Goal: Information Seeking & Learning: Learn about a topic

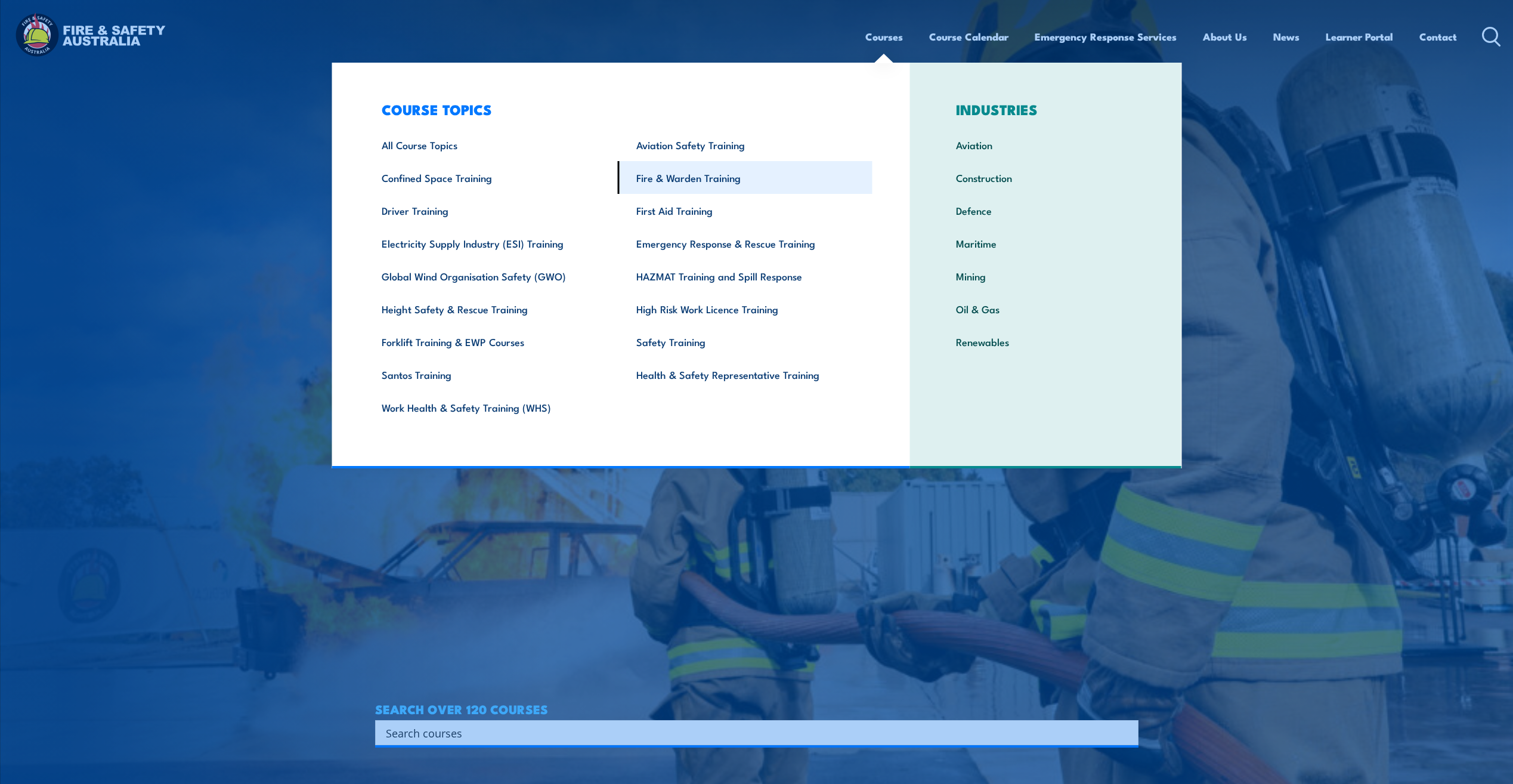
click at [755, 169] on link "Fire & Warden Training" at bounding box center [745, 177] width 255 height 32
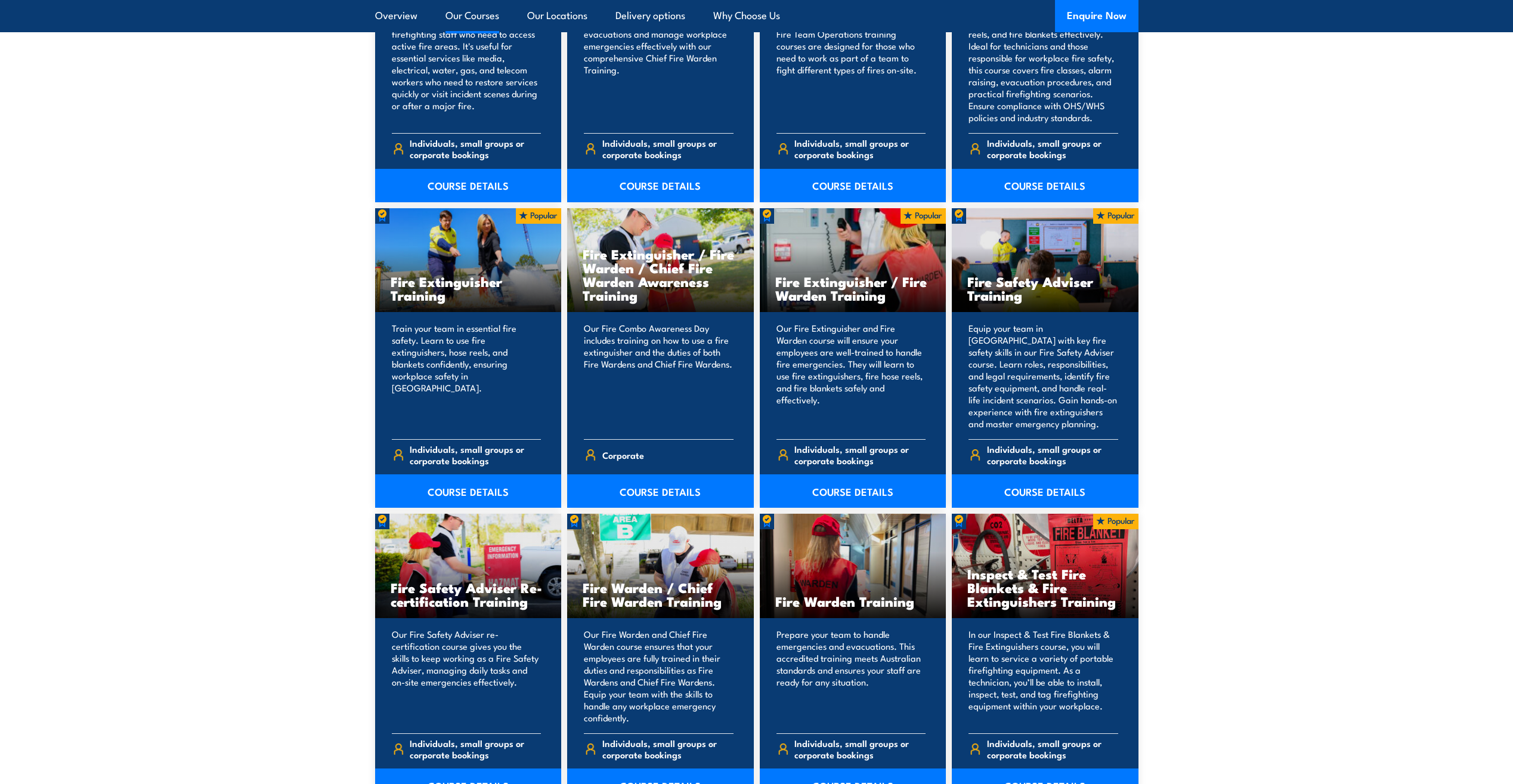
scroll to position [1133, 0]
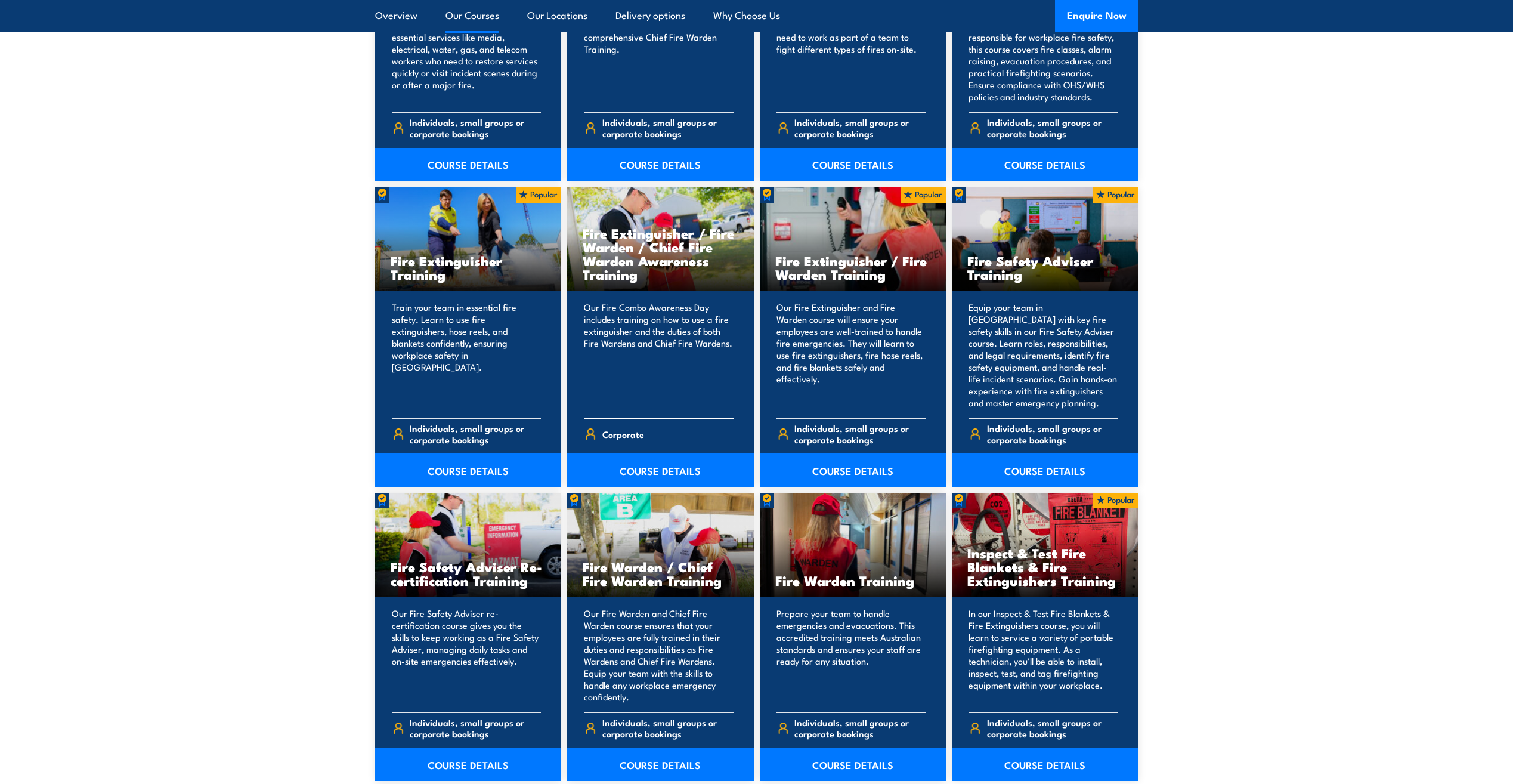
click at [686, 468] on link "COURSE DETAILS" at bounding box center [660, 470] width 186 height 33
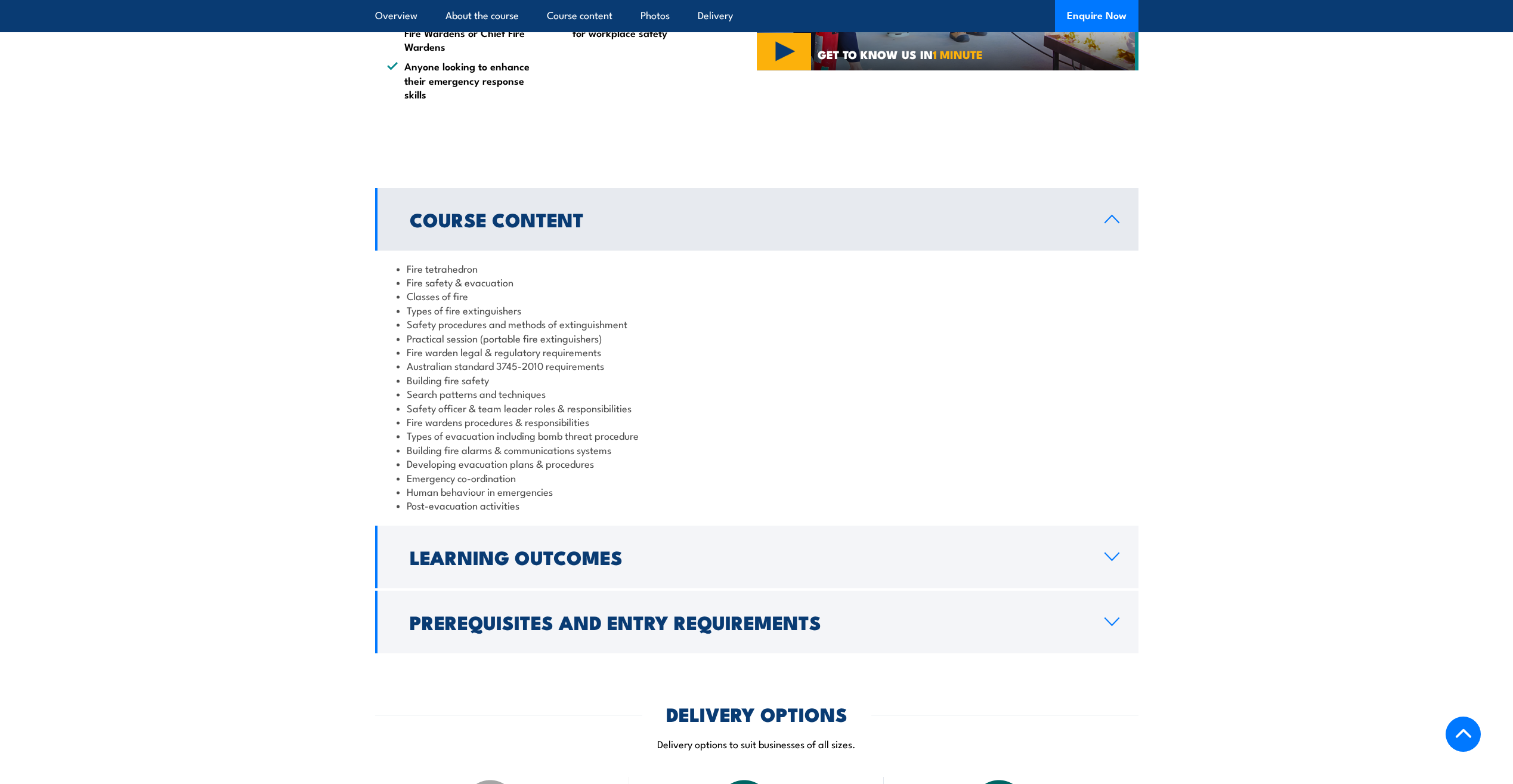
scroll to position [894, 0]
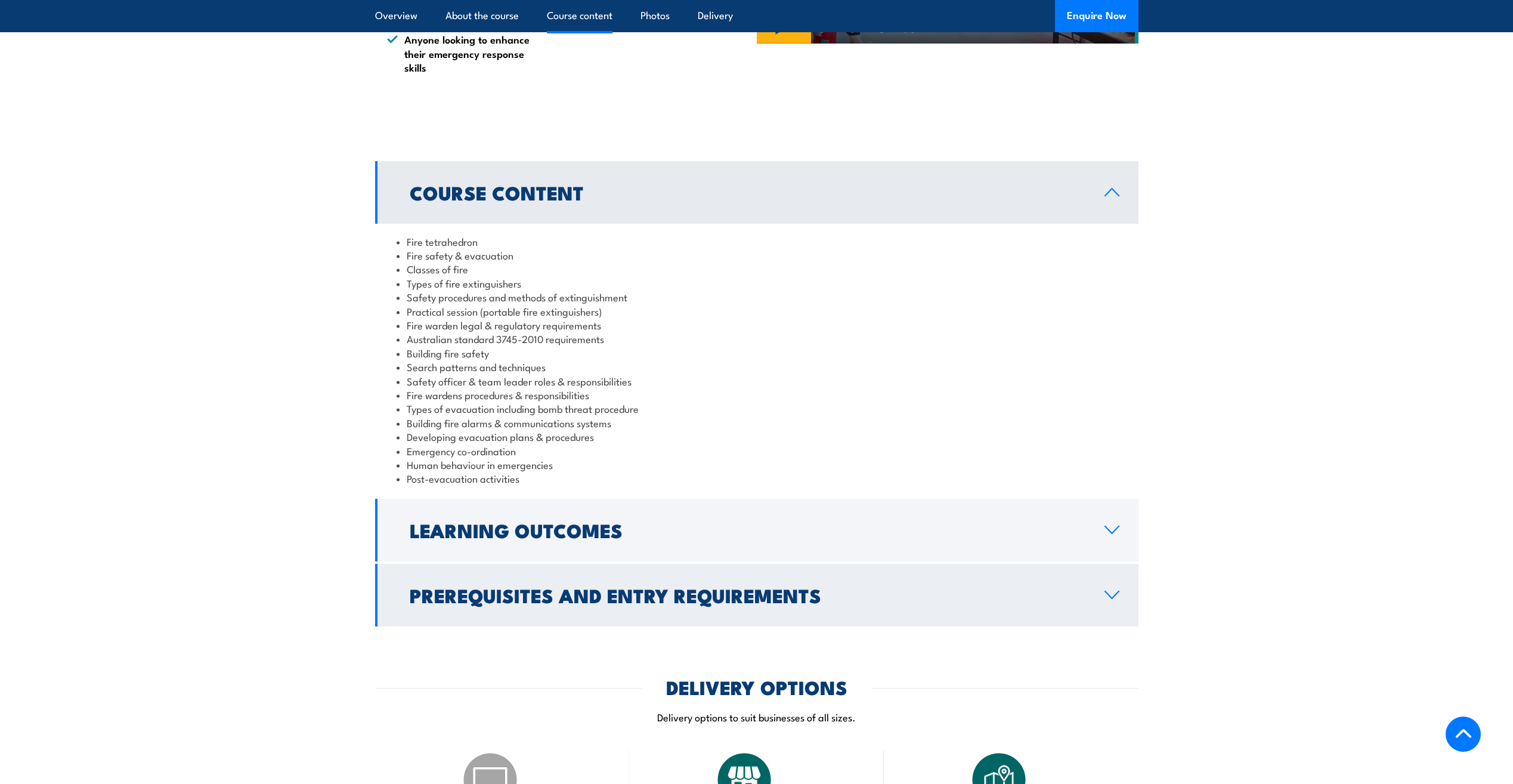
click at [514, 586] on h2 "Prerequisites and Entry Requirements" at bounding box center [747, 594] width 676 height 17
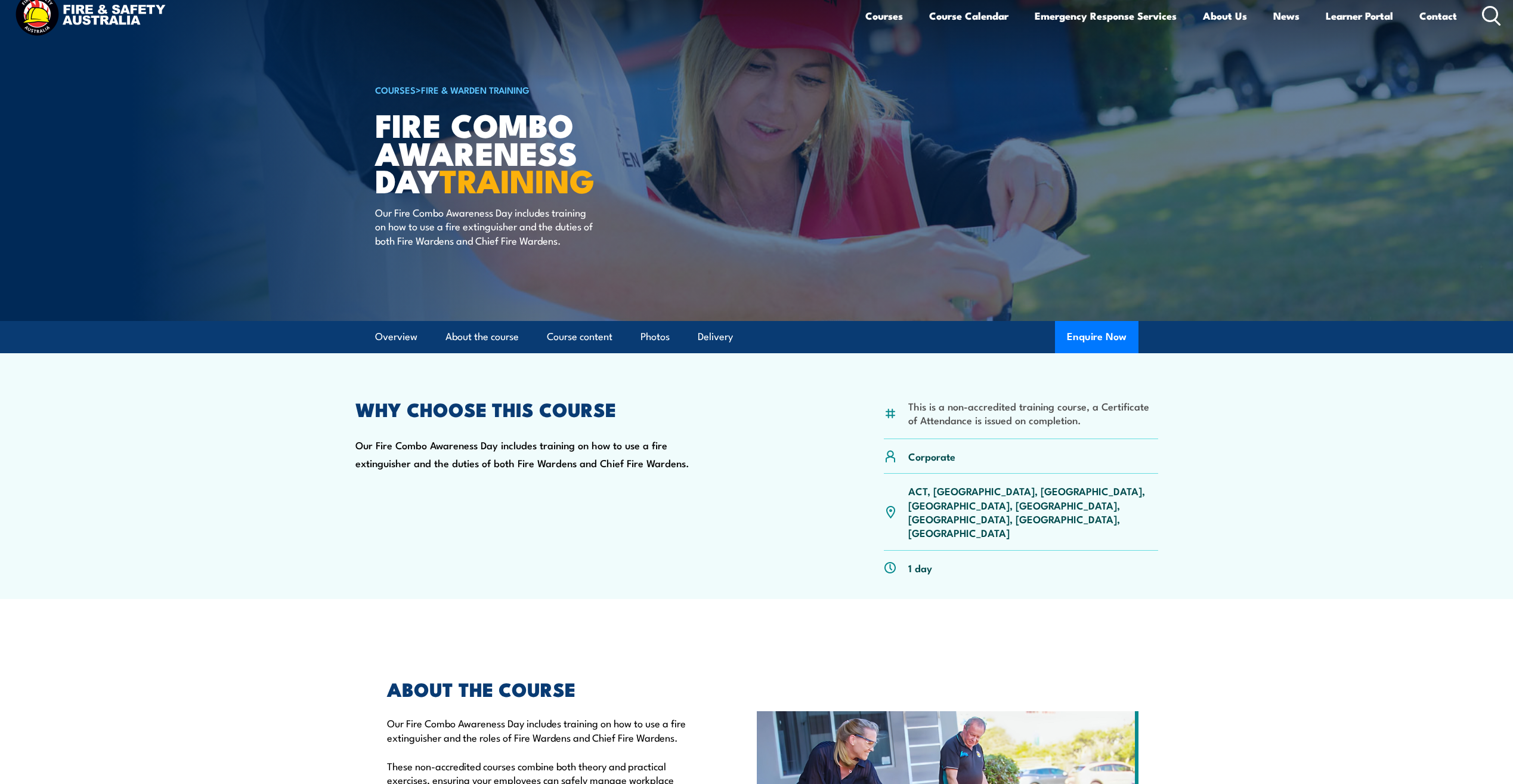
scroll to position [0, 0]
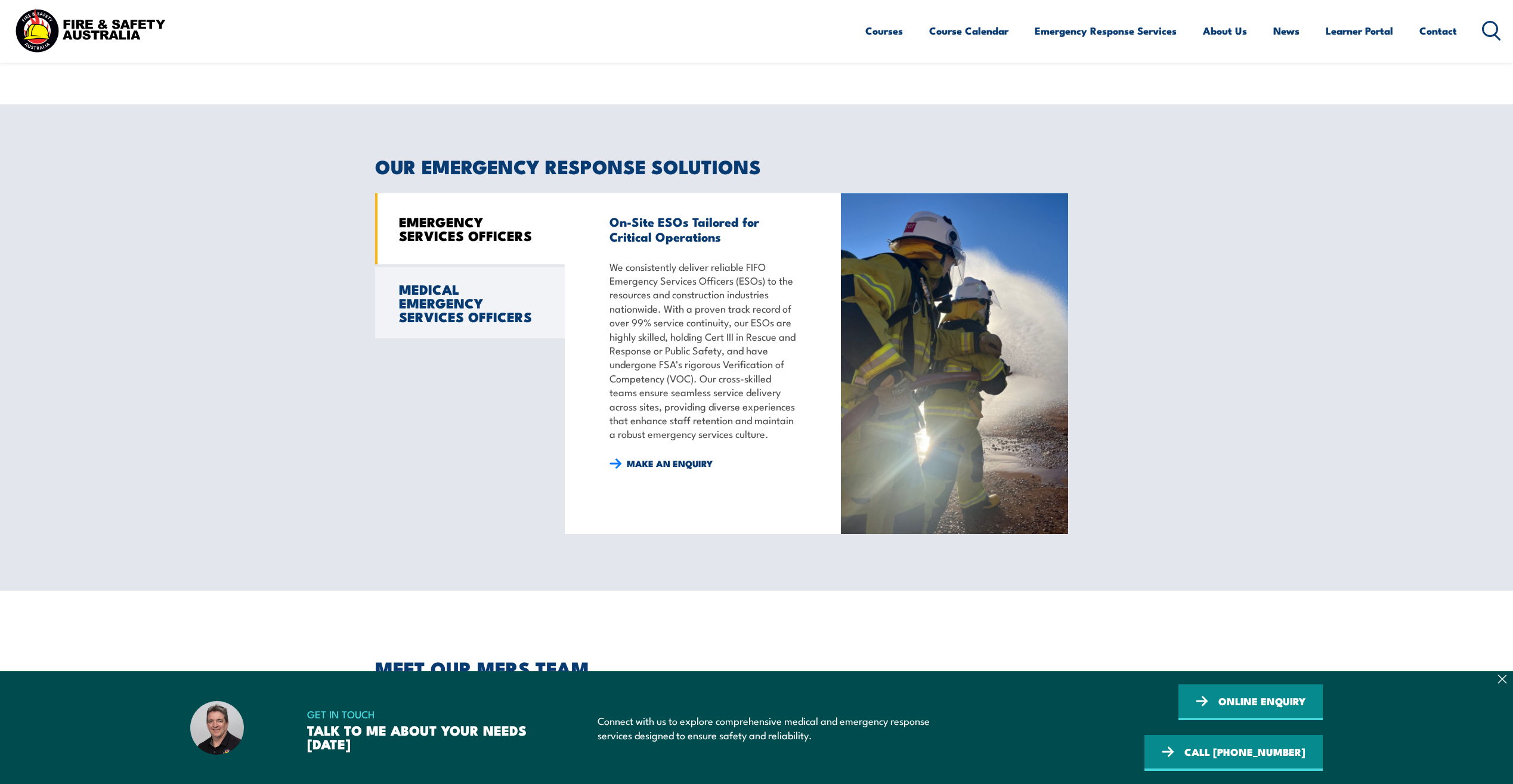
scroll to position [1252, 0]
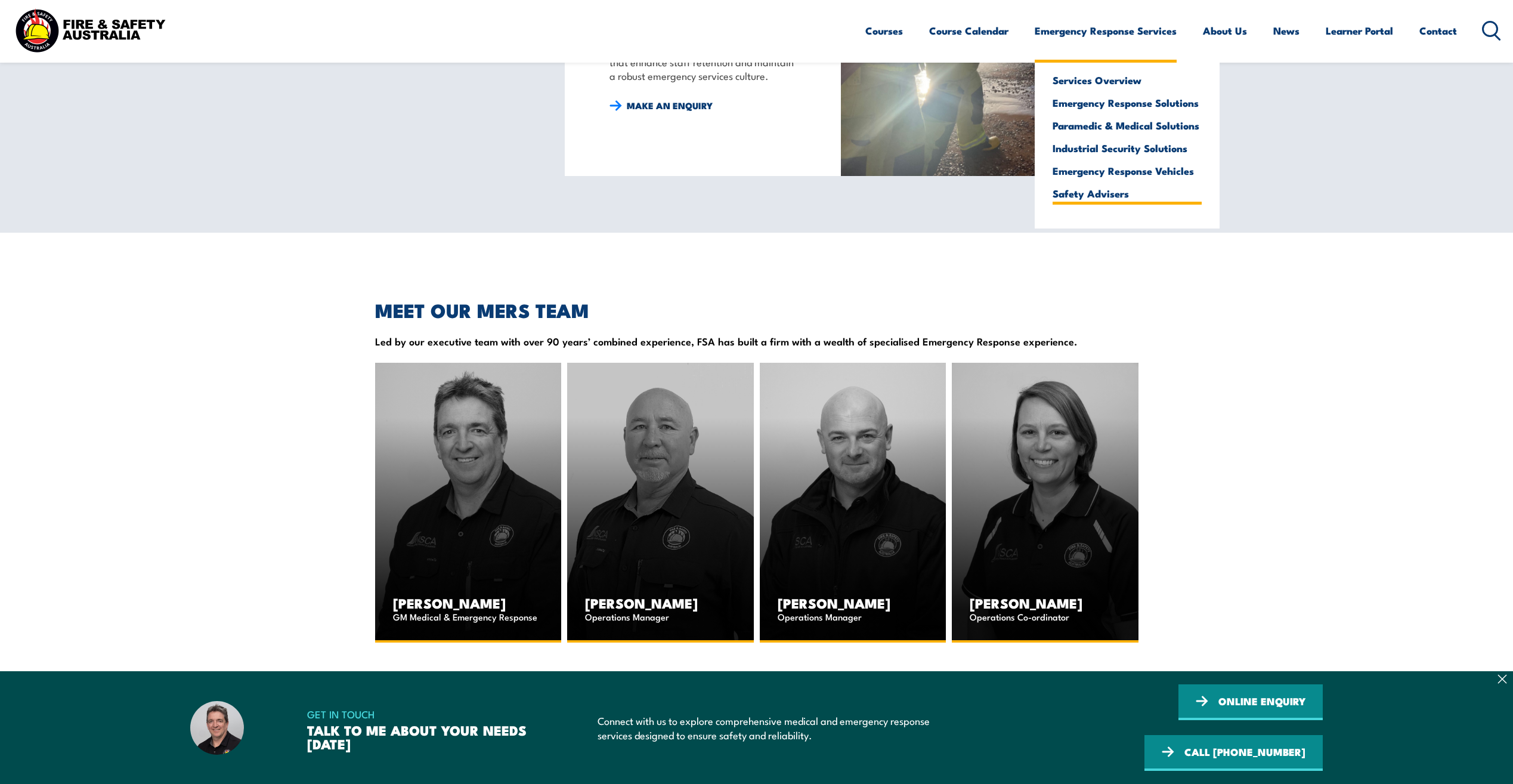
click at [1089, 186] on ul "Services Overview Emergency Response Solutions Paramedic & Medical Solutions In…" at bounding box center [1127, 143] width 185 height 172
click at [1088, 194] on link "Safety Advisers" at bounding box center [1127, 193] width 149 height 10
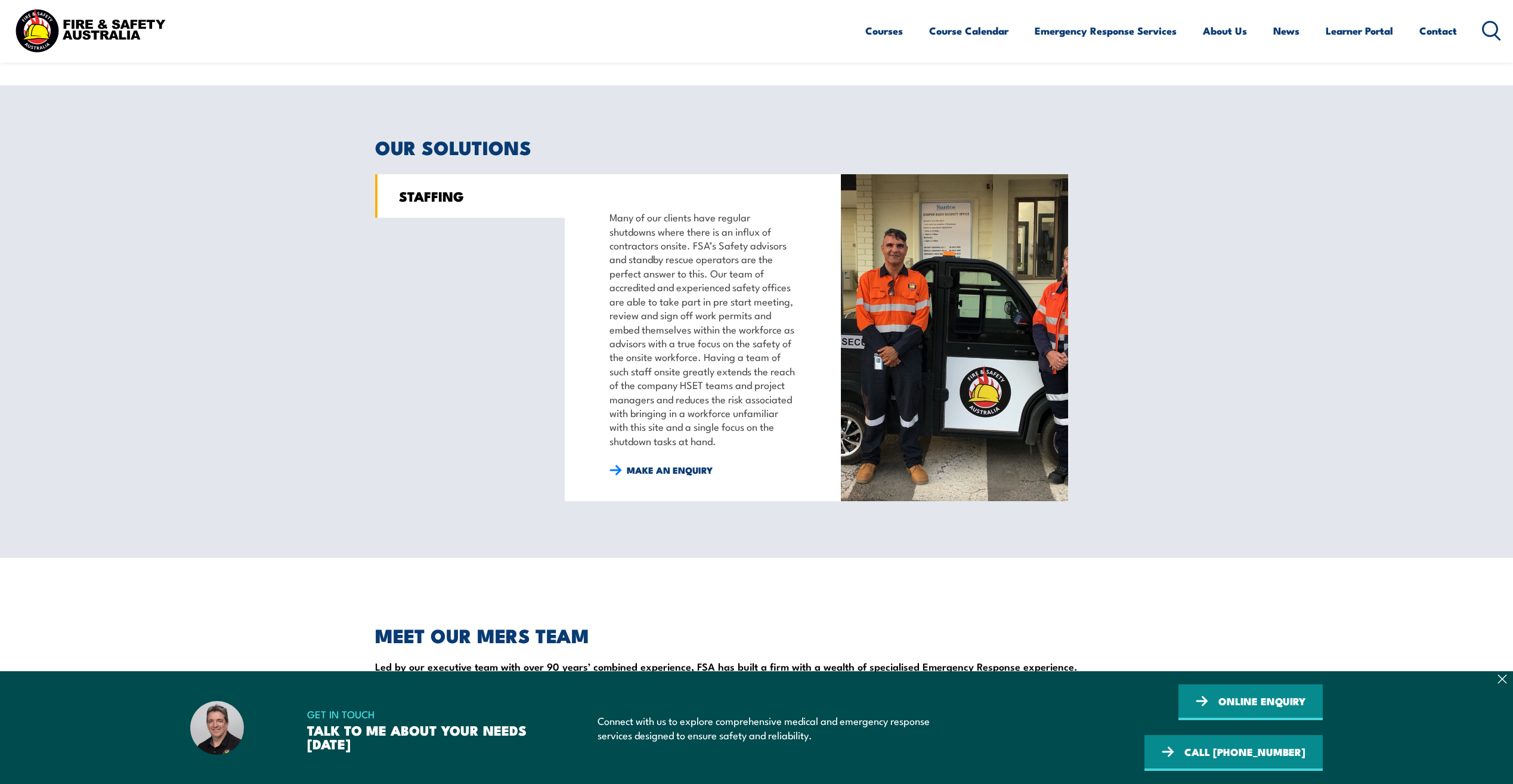
scroll to position [894, 0]
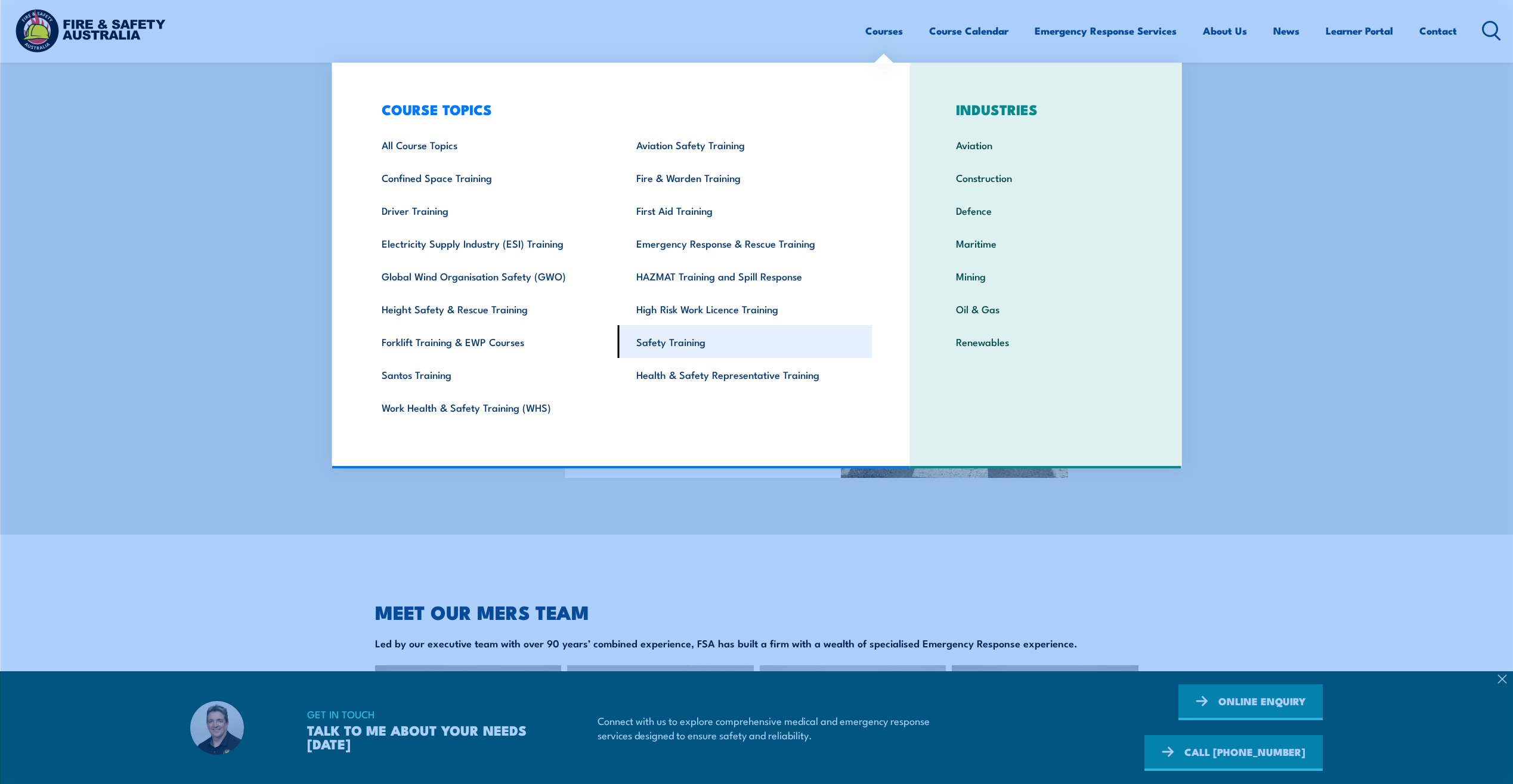
click at [650, 348] on link "Safety Training" at bounding box center [745, 340] width 255 height 32
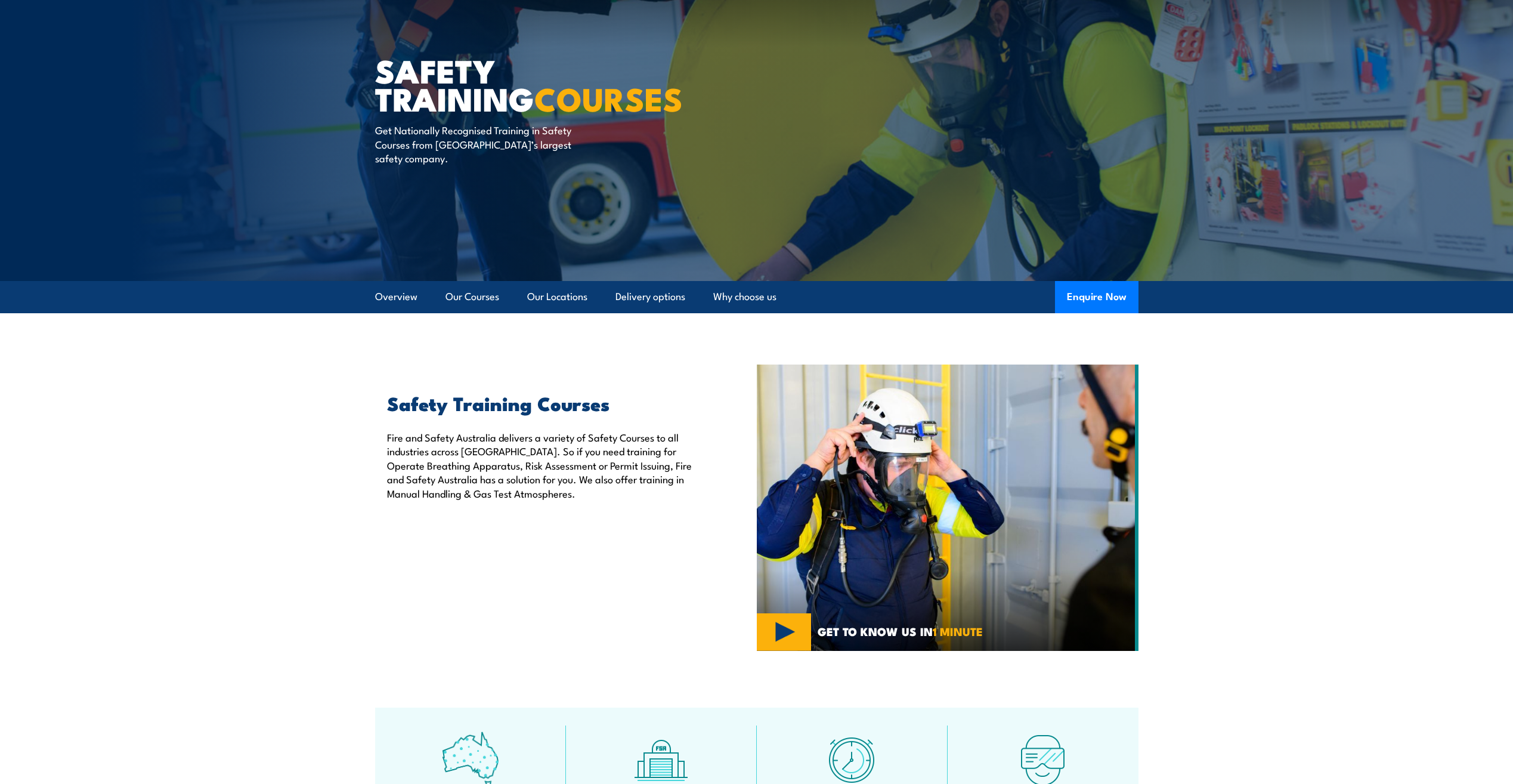
scroll to position [60, 0]
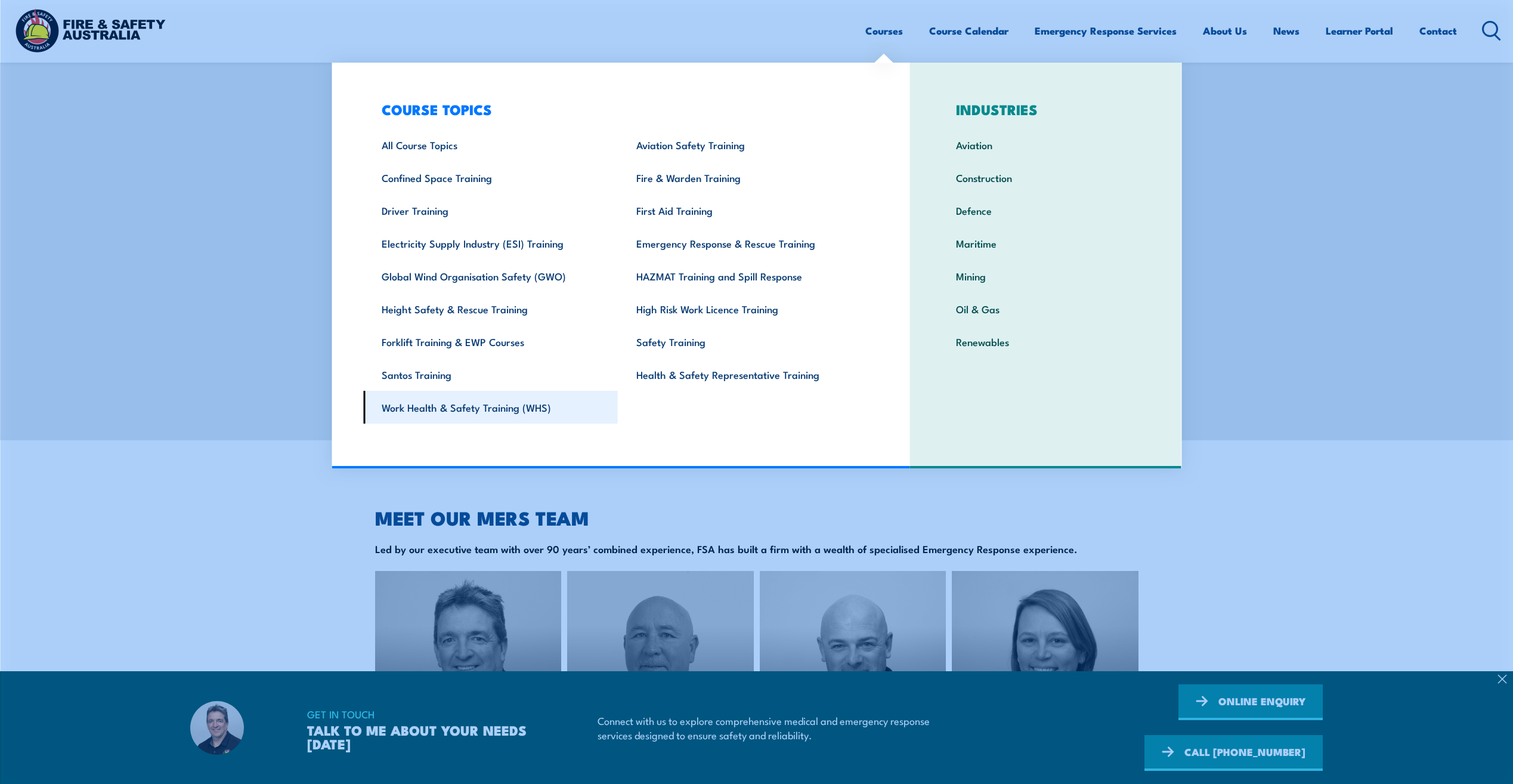
scroll to position [1018, 0]
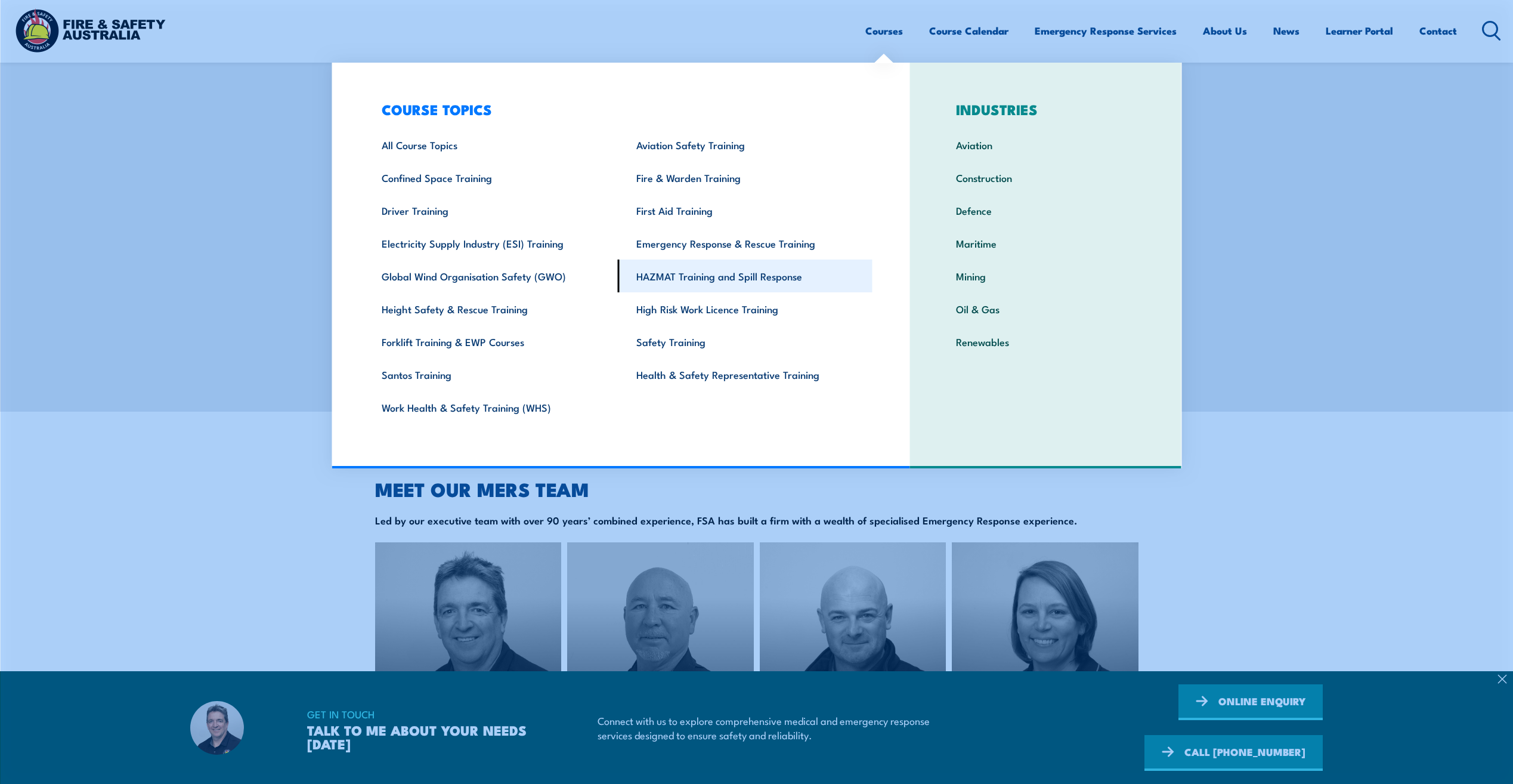
click at [642, 276] on link "HAZMAT Training and Spill Response" at bounding box center [745, 275] width 255 height 32
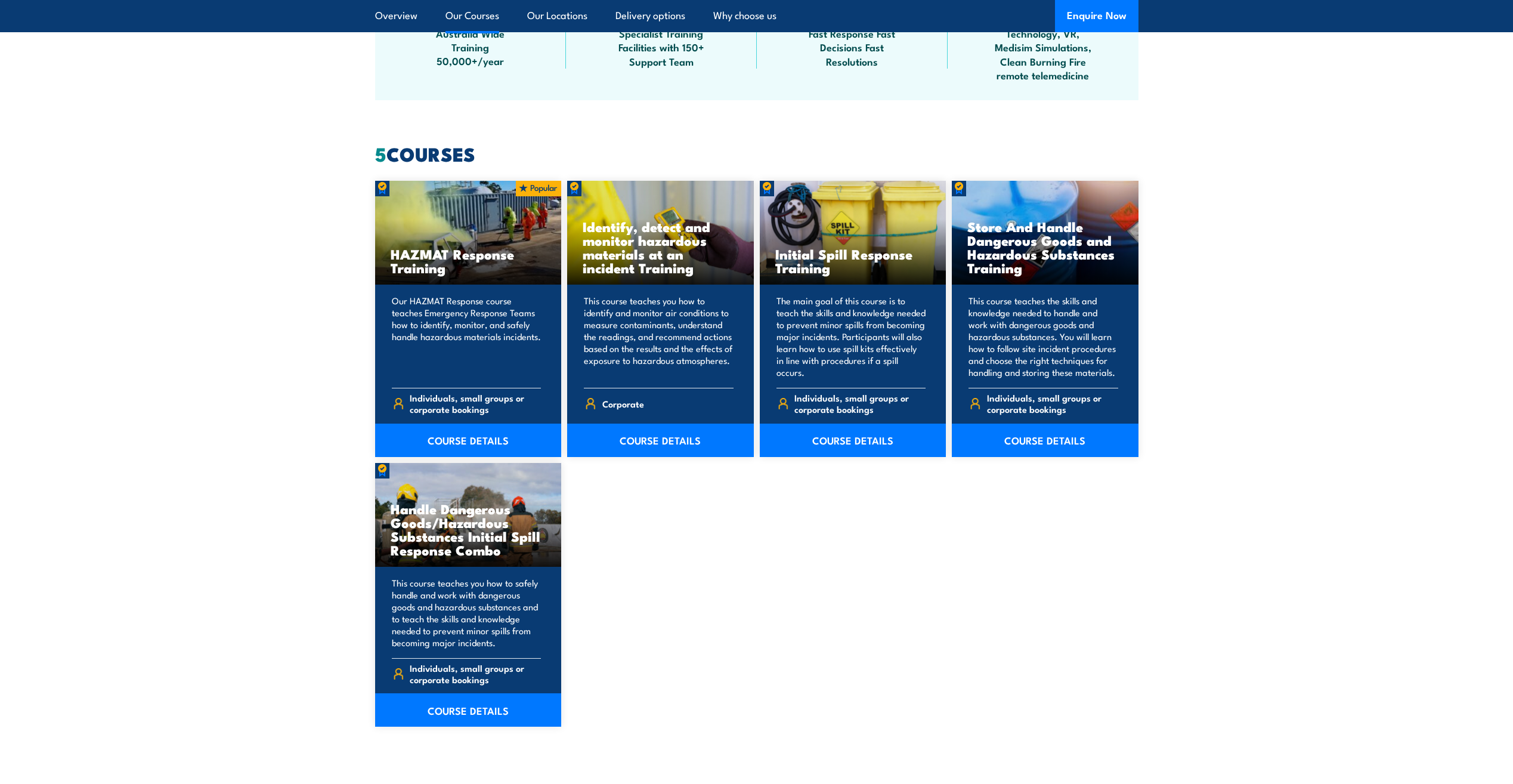
scroll to position [894, 0]
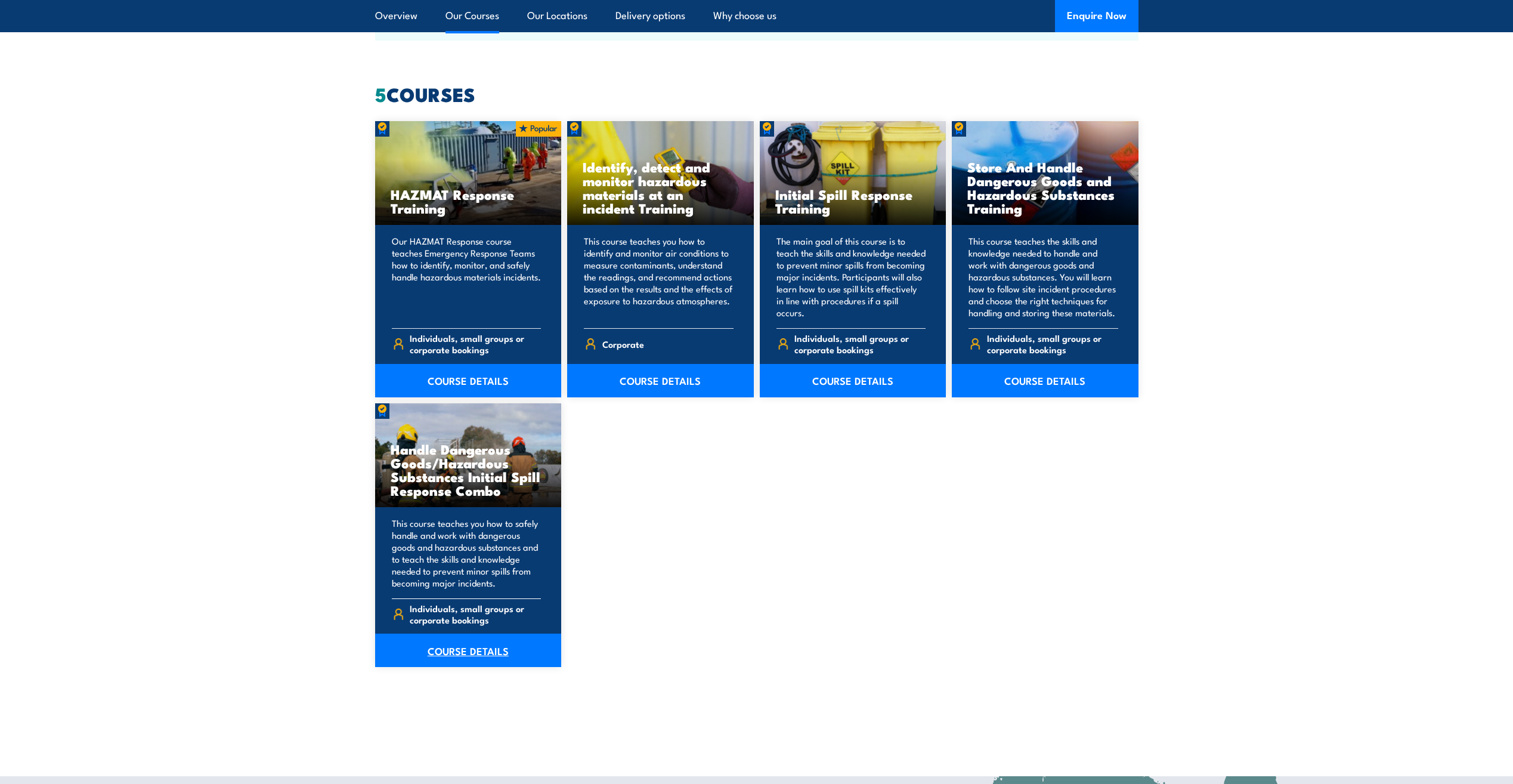
click at [449, 651] on link "COURSE DETAILS" at bounding box center [468, 650] width 186 height 33
